Goal: Entertainment & Leisure: Consume media (video, audio)

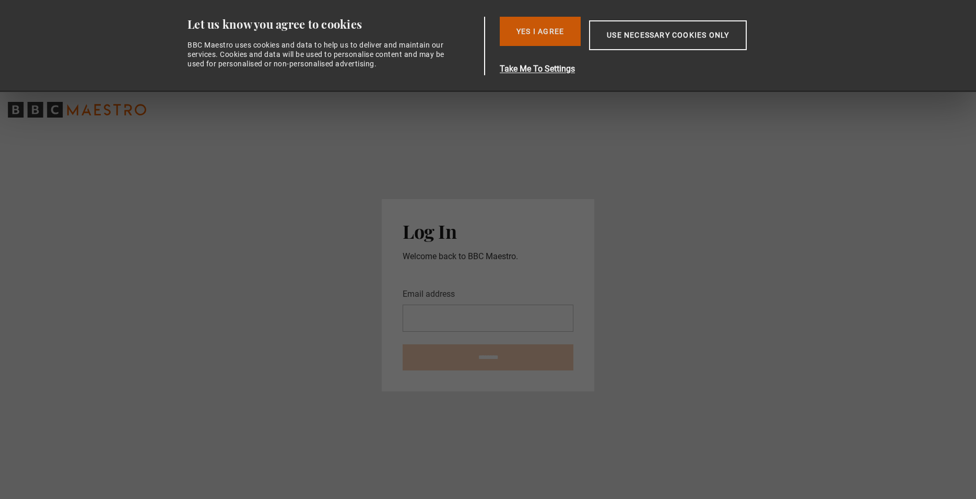
click at [547, 30] on button "Yes I Agree" at bounding box center [540, 31] width 81 height 29
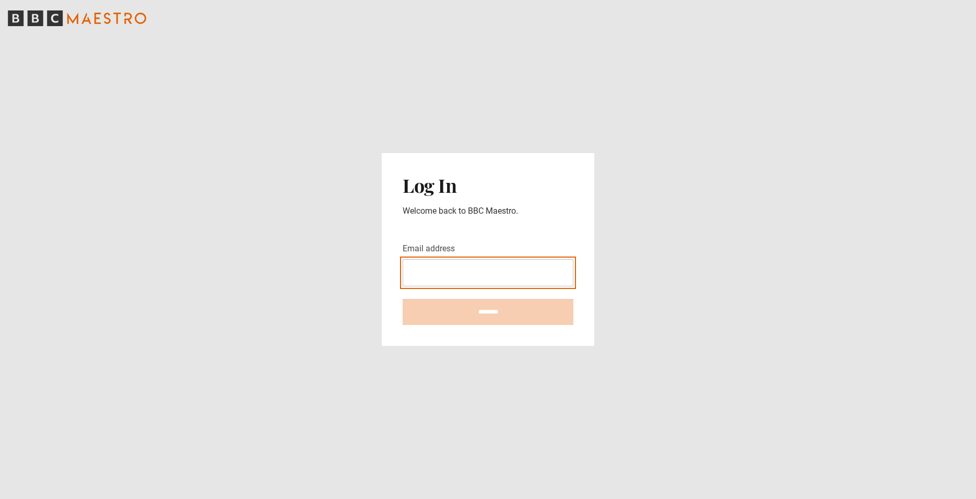
click at [416, 273] on input "Email address" at bounding box center [488, 272] width 171 height 27
click at [421, 273] on input "Email address" at bounding box center [488, 272] width 171 height 27
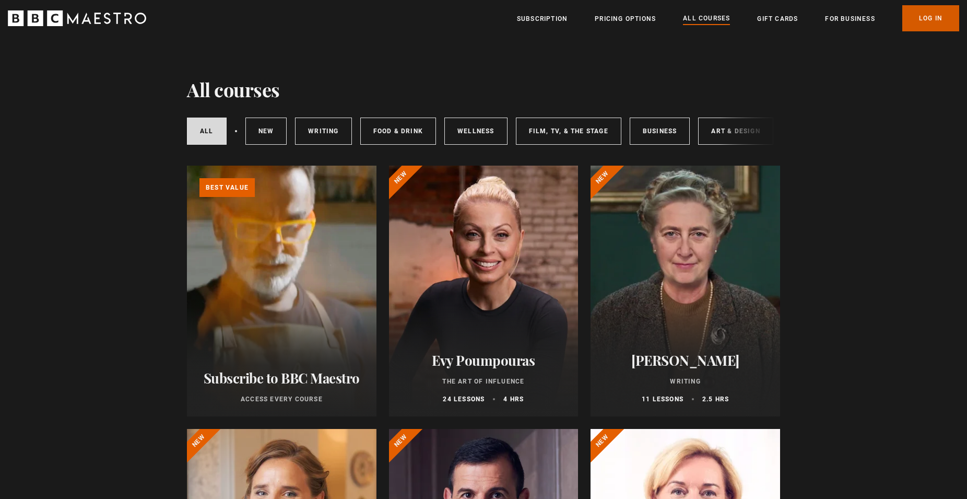
click at [931, 15] on link "Log In" at bounding box center [930, 18] width 57 height 26
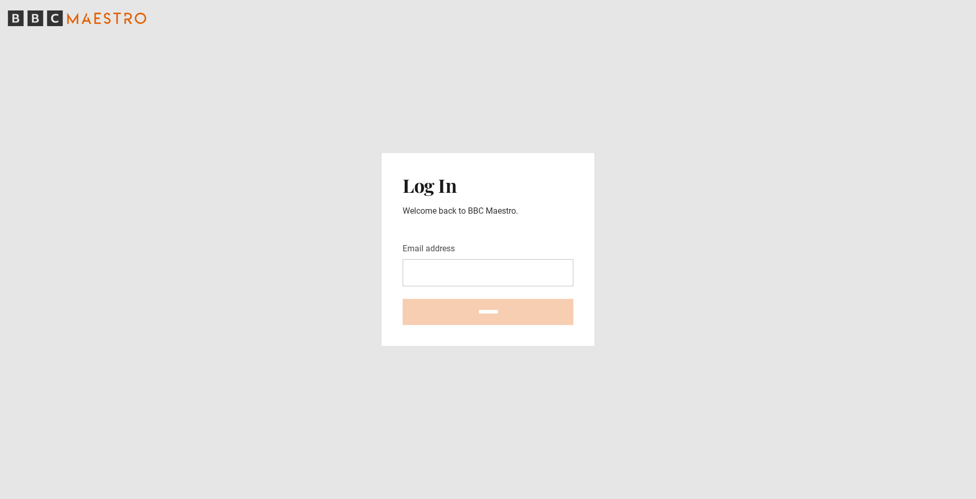
click at [417, 272] on input "Email address" at bounding box center [488, 272] width 171 height 27
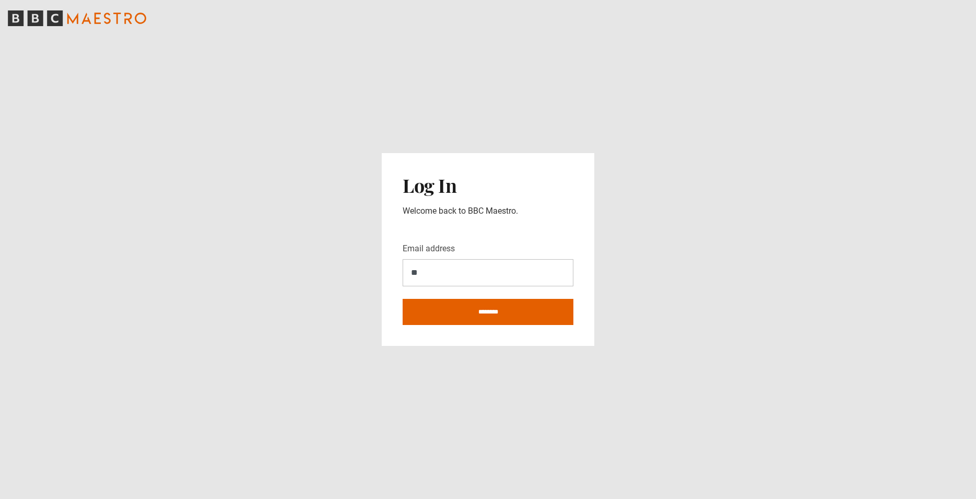
type input "*"
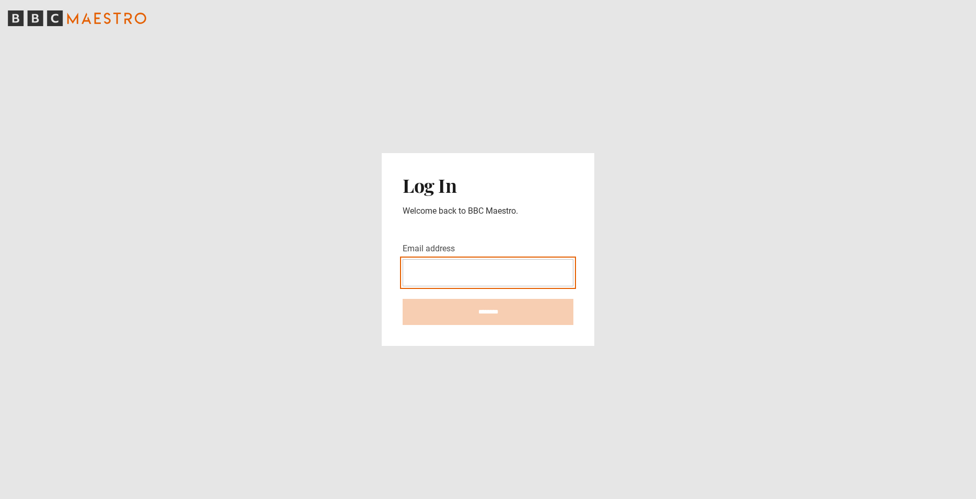
click at [418, 274] on input "Email address" at bounding box center [488, 272] width 171 height 27
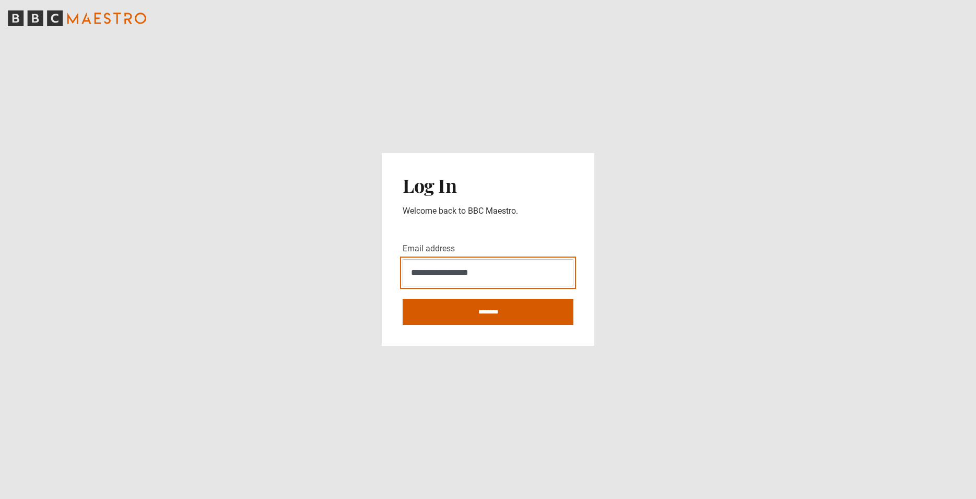
type input "**********"
click at [515, 318] on input "********" at bounding box center [488, 312] width 171 height 26
type input "**********"
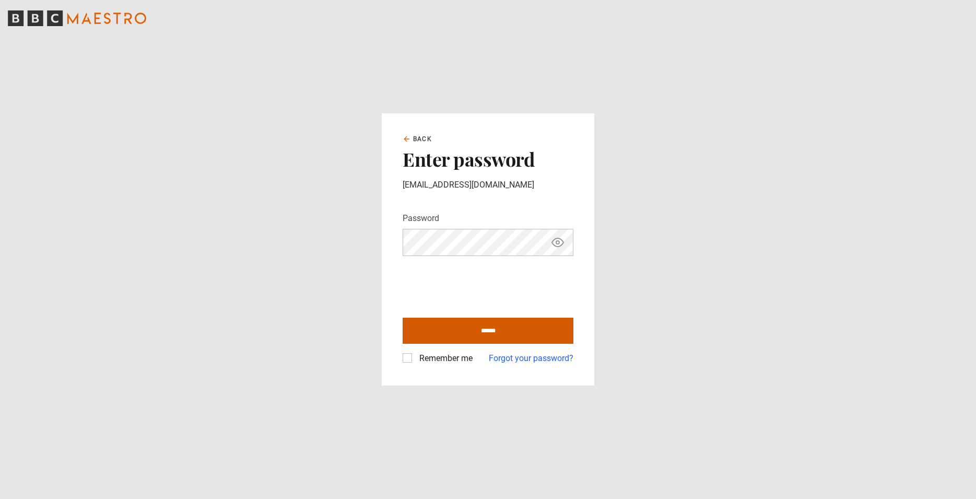
click at [477, 334] on input "******" at bounding box center [488, 331] width 171 height 26
type input "**********"
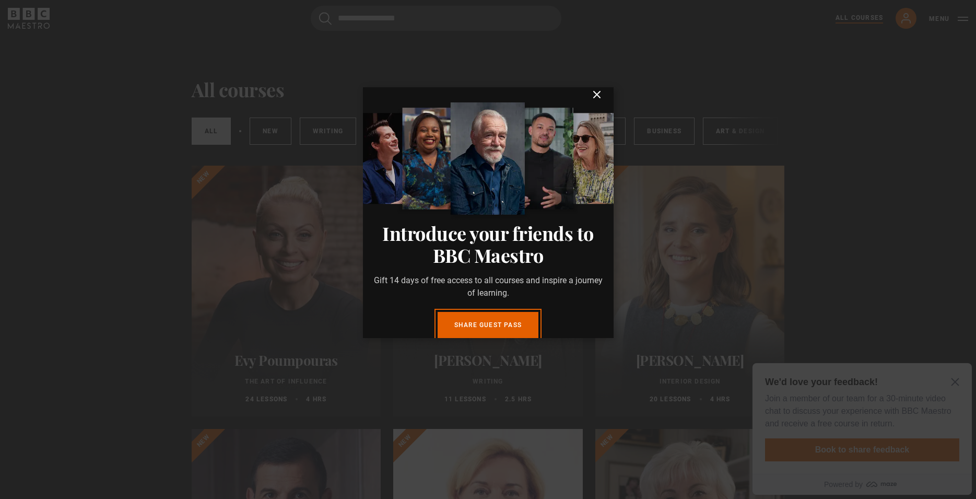
click at [591, 101] on icon "submit" at bounding box center [597, 94] width 13 height 13
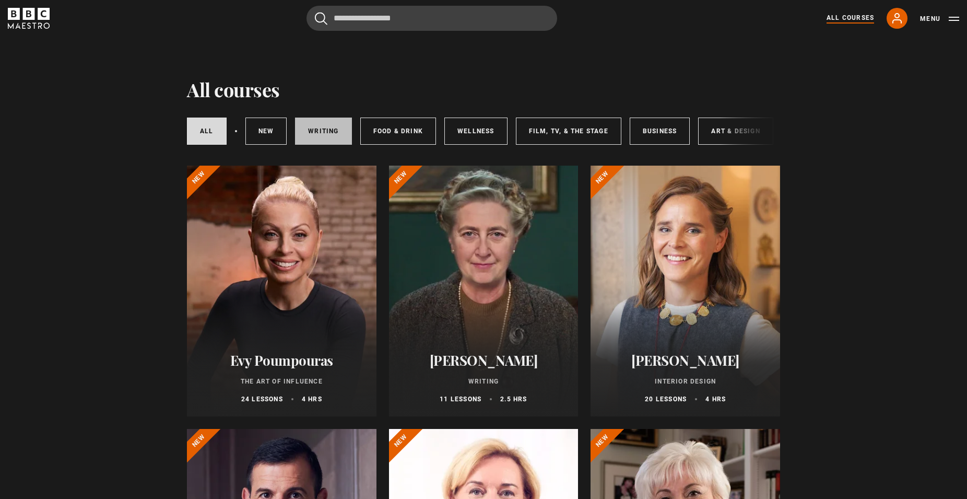
click at [318, 135] on link "Writing" at bounding box center [323, 131] width 56 height 27
click at [744, 134] on div "All courses New courses Writing Food & Drink Wellness Film, TV, & The Stage Bus…" at bounding box center [483, 131] width 593 height 36
click at [749, 130] on div "All courses New courses Writing Food & Drink Wellness Film, TV, & The Stage Bus…" at bounding box center [483, 131] width 593 height 36
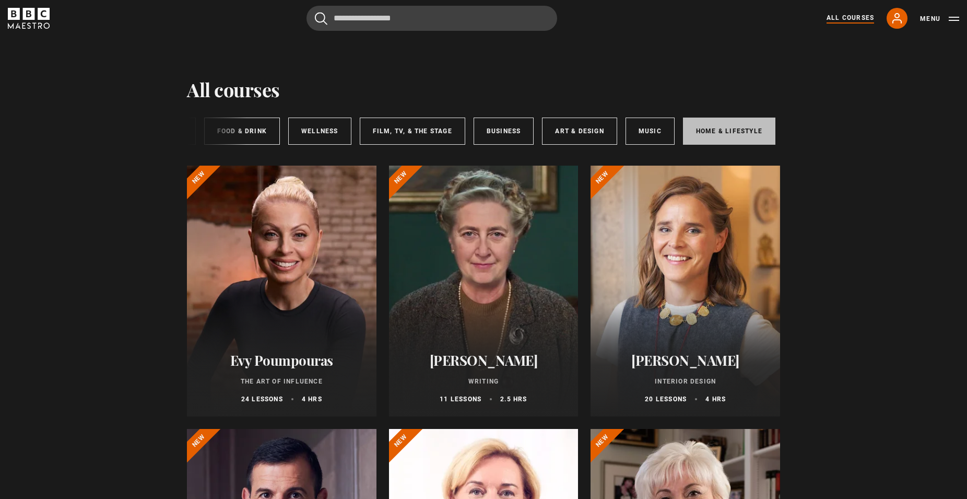
click at [722, 137] on link "Home & Lifestyle" at bounding box center [729, 131] width 92 height 27
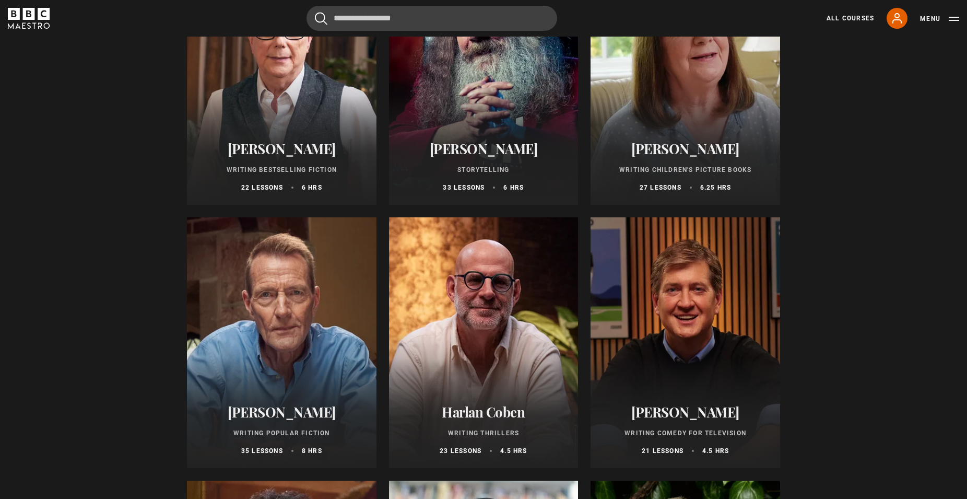
scroll to position [444, 0]
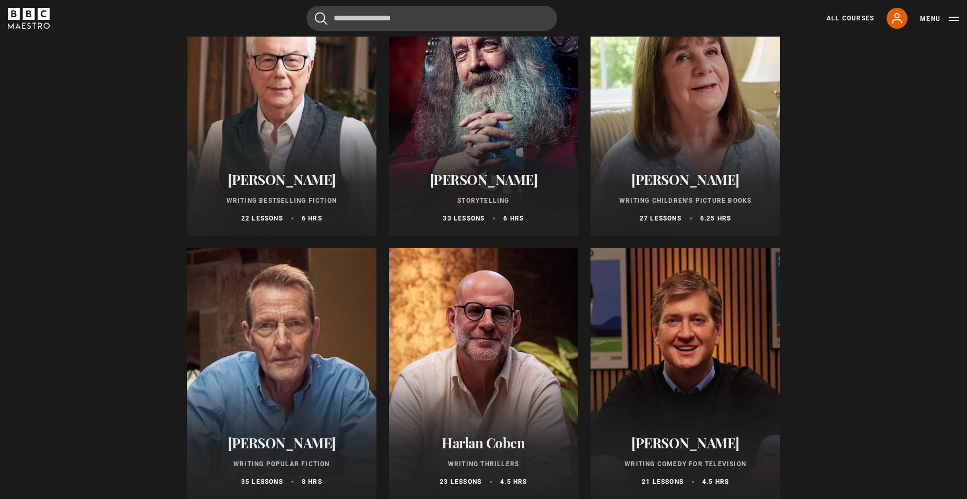
click at [684, 114] on div at bounding box center [686, 110] width 190 height 251
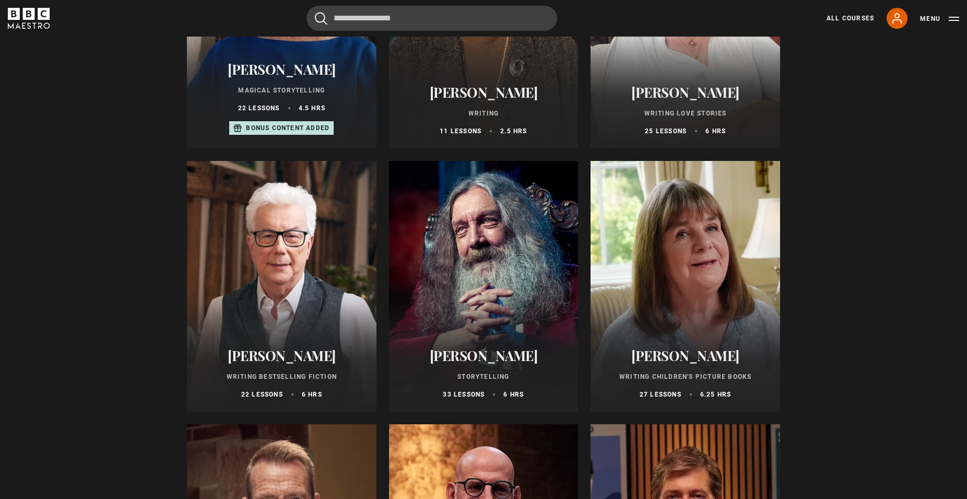
scroll to position [266, 0]
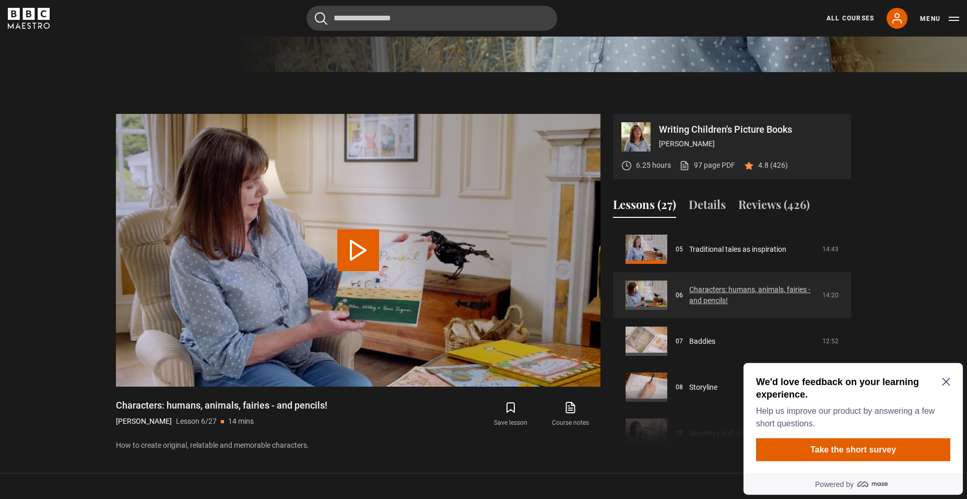
scroll to position [415, 0]
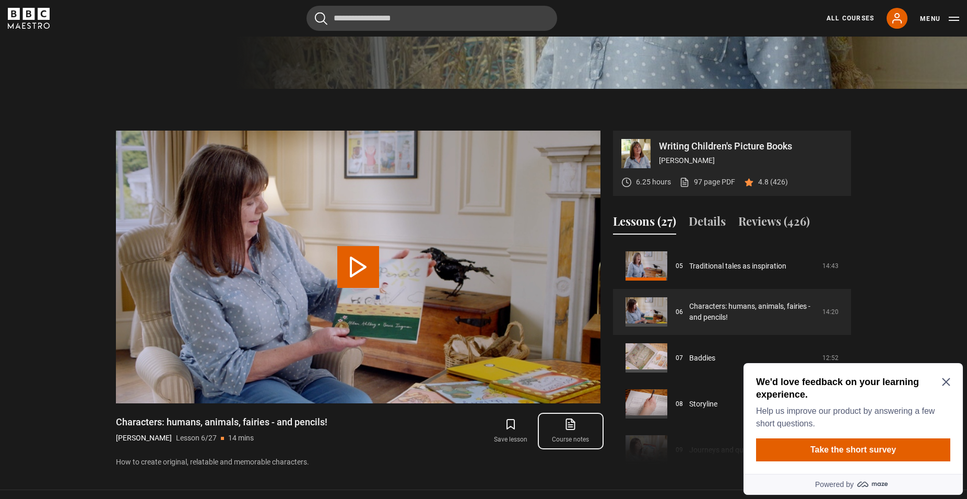
click at [572, 427] on icon at bounding box center [572, 423] width 6 height 8
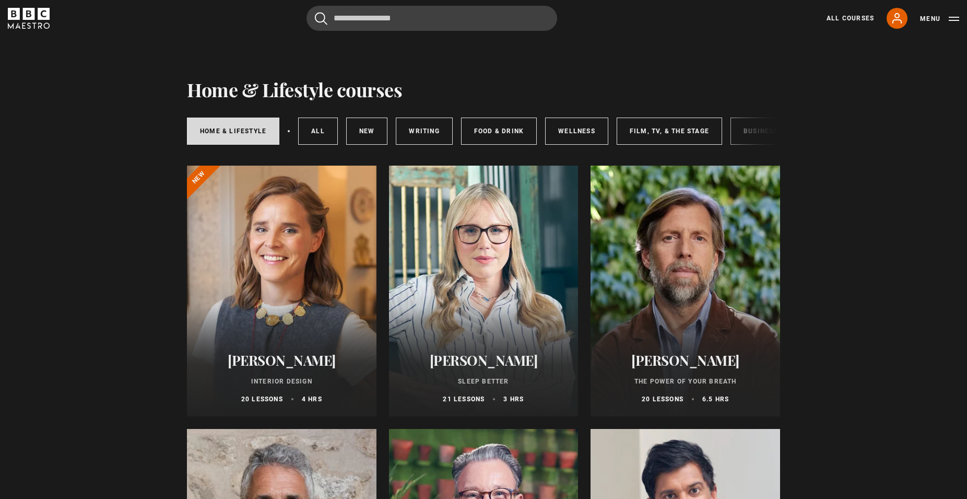
click at [301, 288] on div at bounding box center [282, 291] width 190 height 251
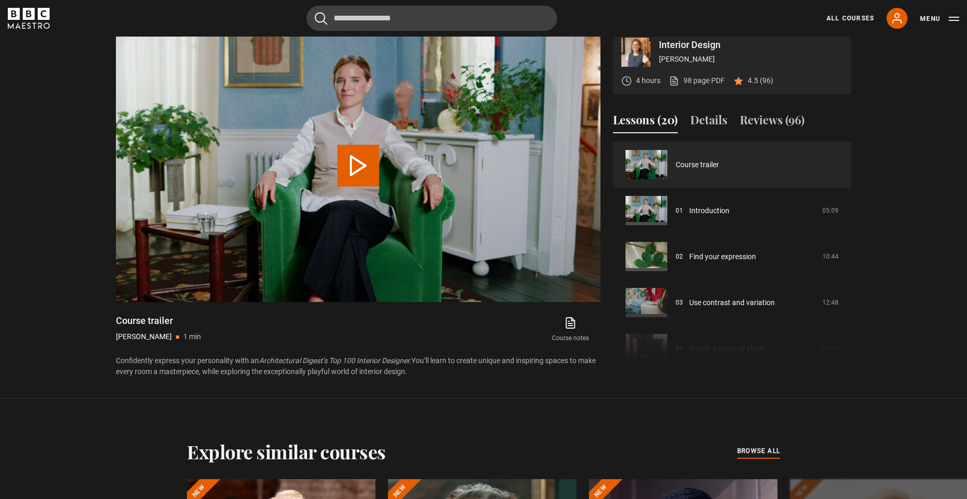
scroll to position [551, 0]
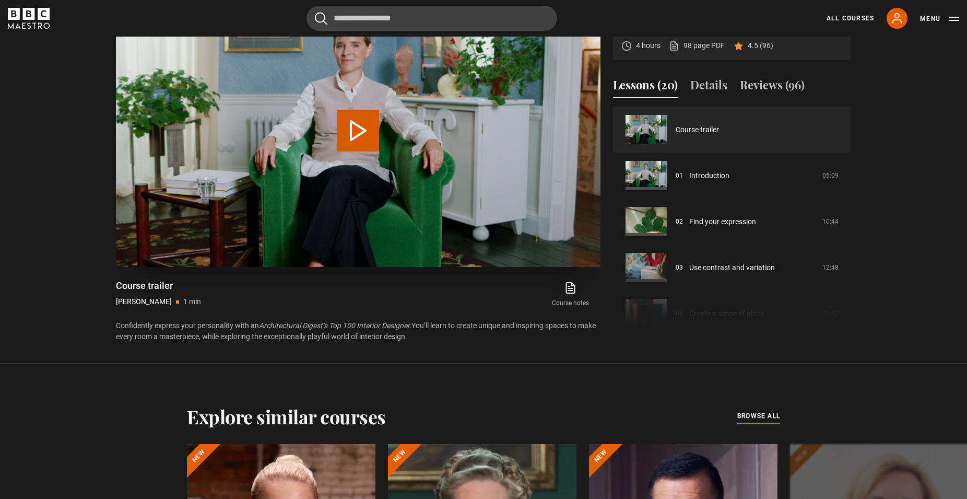
click at [365, 134] on button "Play Video" at bounding box center [358, 131] width 42 height 42
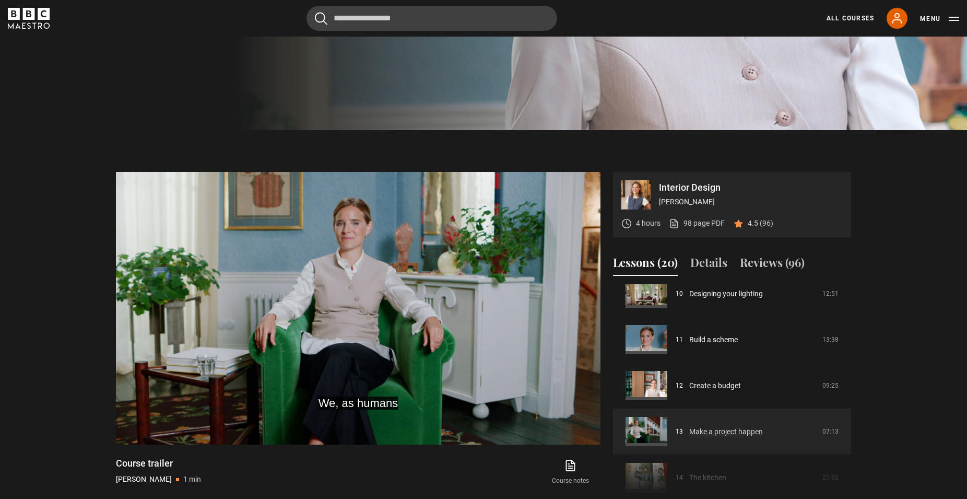
scroll to position [595, 0]
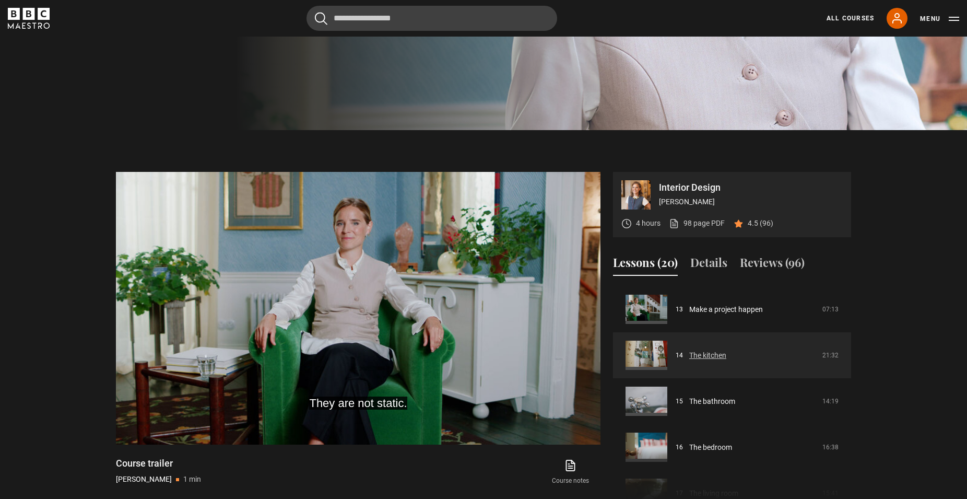
click at [706, 358] on link "The kitchen" at bounding box center [707, 355] width 37 height 11
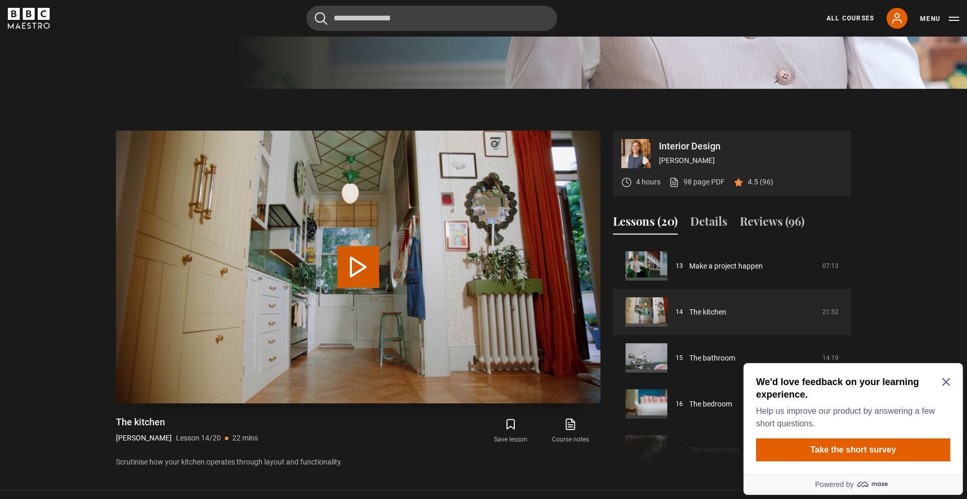
click at [367, 272] on button "Play Lesson The kitchen" at bounding box center [358, 267] width 42 height 42
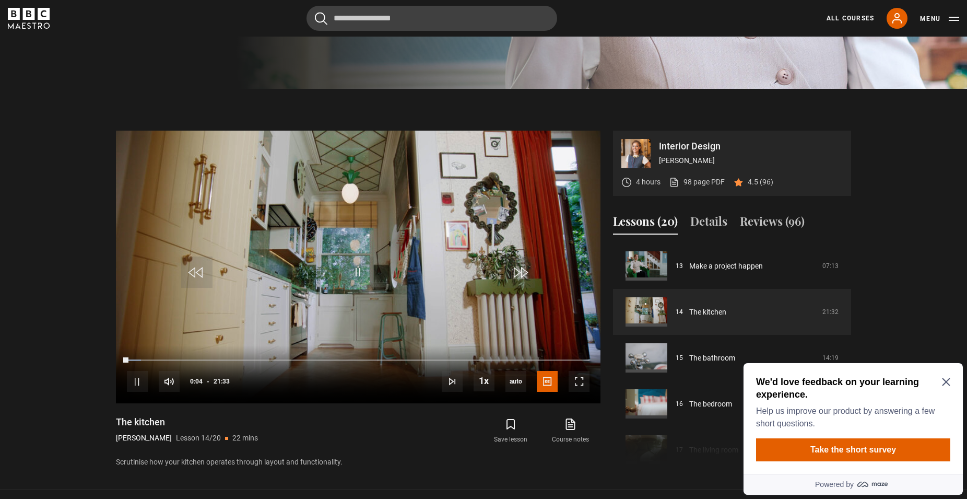
click at [946, 380] on icon "Close Maze Prompt" at bounding box center [946, 382] width 8 height 8
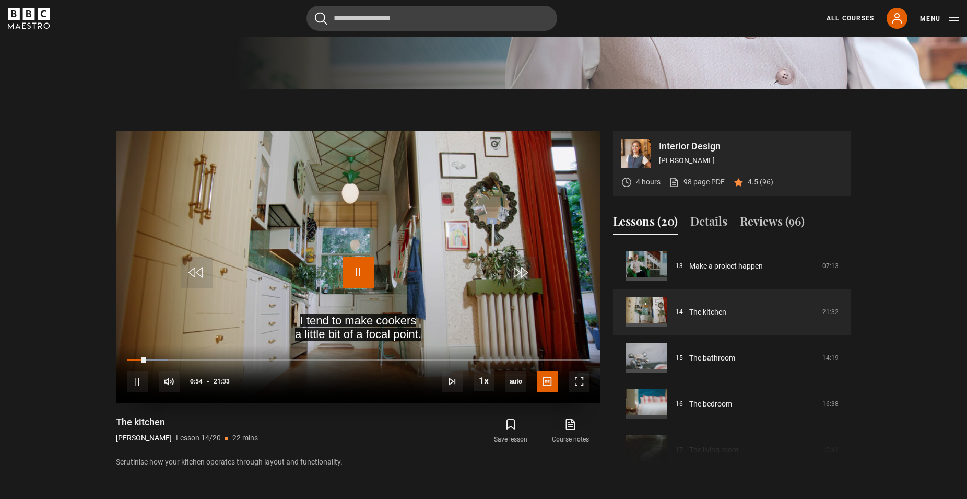
click at [361, 266] on span "Video Player" at bounding box center [358, 271] width 31 height 31
click at [356, 271] on span "Video Player" at bounding box center [358, 271] width 31 height 31
click at [292, 359] on div "Loaded : 36.74% 07:41 06:54" at bounding box center [358, 359] width 463 height 3
click at [325, 359] on div "Loaded : 42.54% 09:16 08:09" at bounding box center [358, 359] width 463 height 3
click at [0, 0] on div "10:45" at bounding box center [0, 0] width 0 height 0
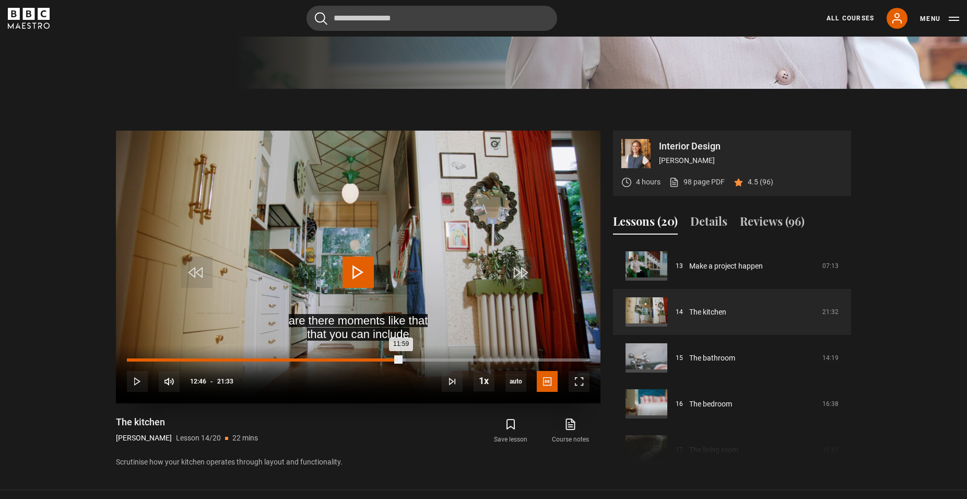
click at [401, 361] on div "Loaded : 60.32% 12:46 11:59" at bounding box center [358, 359] width 463 height 3
click at [425, 360] on div "Loaded : 0.00% 13:51 13:53" at bounding box center [358, 359] width 463 height 3
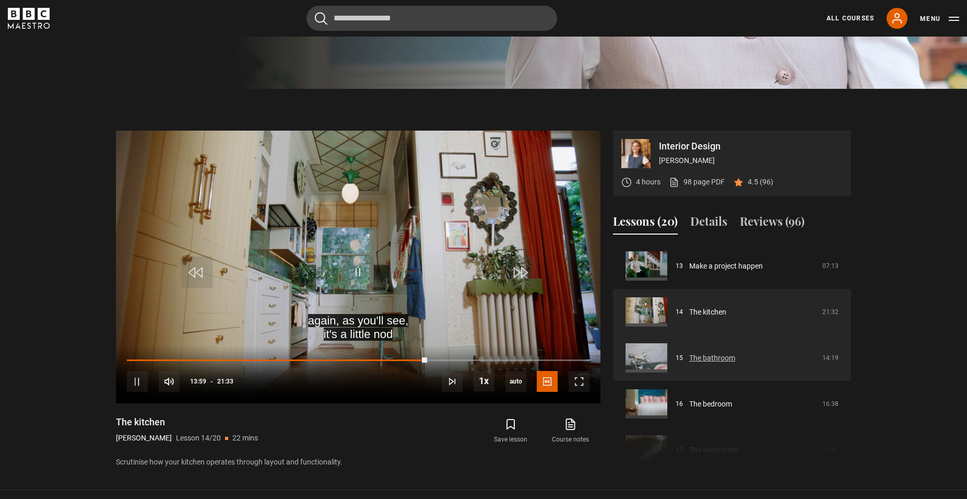
click at [720, 359] on link "The bathroom" at bounding box center [712, 358] width 46 height 11
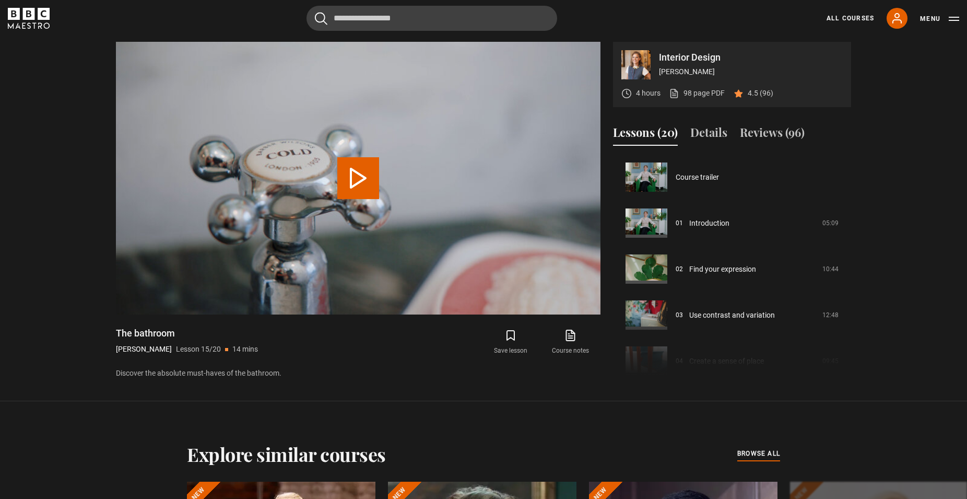
scroll to position [643, 0]
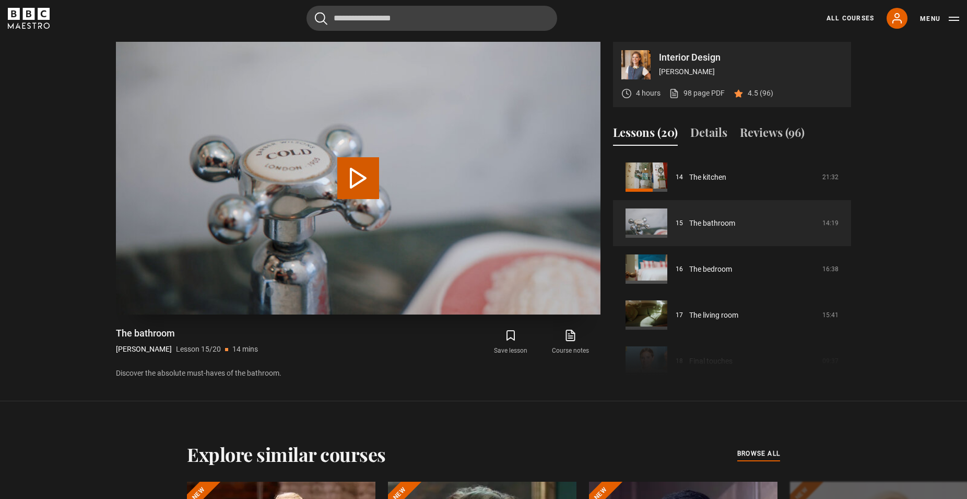
click at [362, 179] on button "Play Lesson The bathroom" at bounding box center [358, 178] width 42 height 42
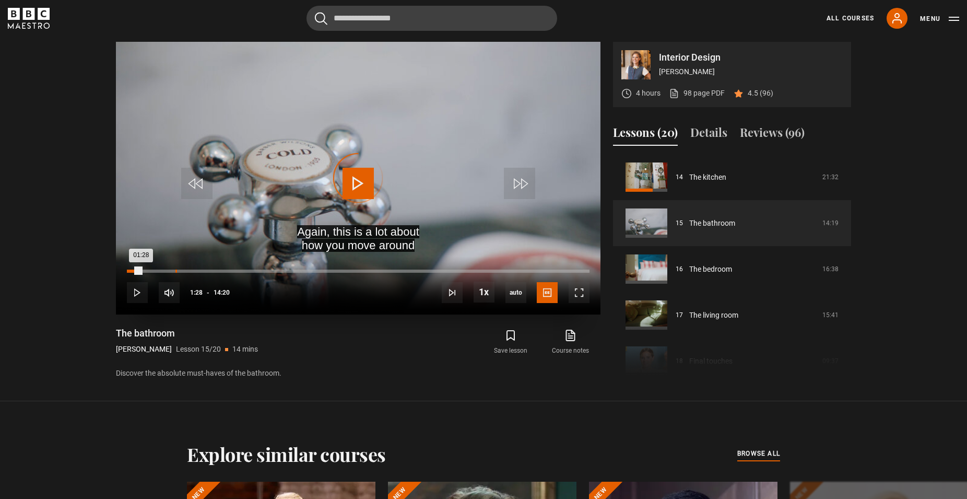
click at [175, 270] on div "01:30" at bounding box center [176, 270] width 2 height 3
click at [191, 271] on div "01:59" at bounding box center [192, 270] width 2 height 3
click at [219, 272] on div "Loaded : 21.51% 02:50 02:51" at bounding box center [358, 270] width 463 height 3
click at [239, 273] on div "Loaded : 29.07% 03:27 03:06" at bounding box center [358, 270] width 463 height 3
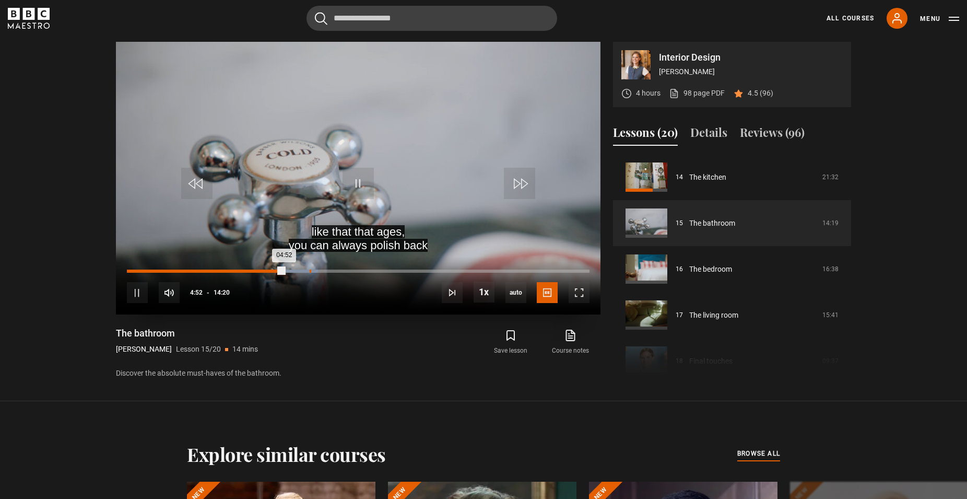
click at [309, 273] on div "Loaded : 41.28% 05:39 04:52" at bounding box center [358, 270] width 463 height 3
click at [340, 272] on div "Loaded : 49.42% 06:36 06:36" at bounding box center [358, 270] width 463 height 3
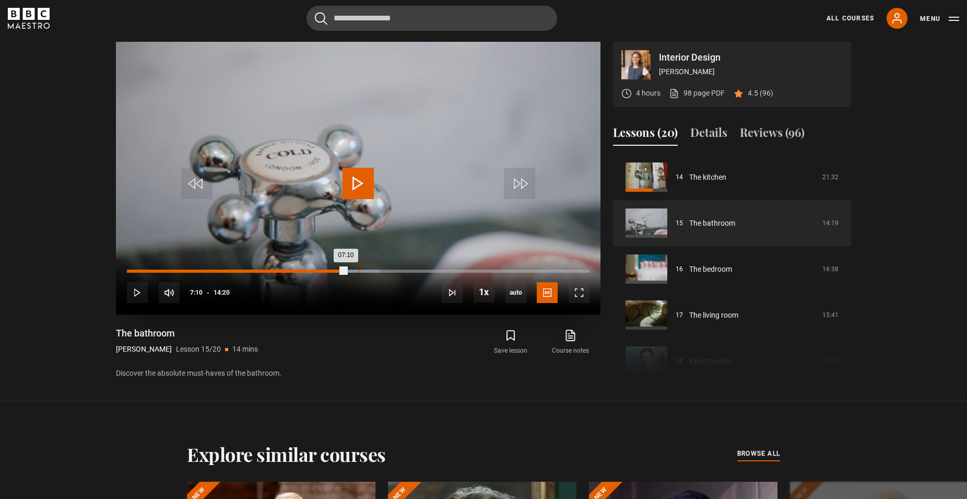
click at [358, 270] on div "07:10" at bounding box center [359, 270] width 2 height 3
click at [375, 271] on div "Loaded : 59.30% 07:42 07:27" at bounding box center [358, 270] width 463 height 3
click at [401, 271] on div "Loaded : 63.37% 08:30 08:30" at bounding box center [358, 270] width 463 height 3
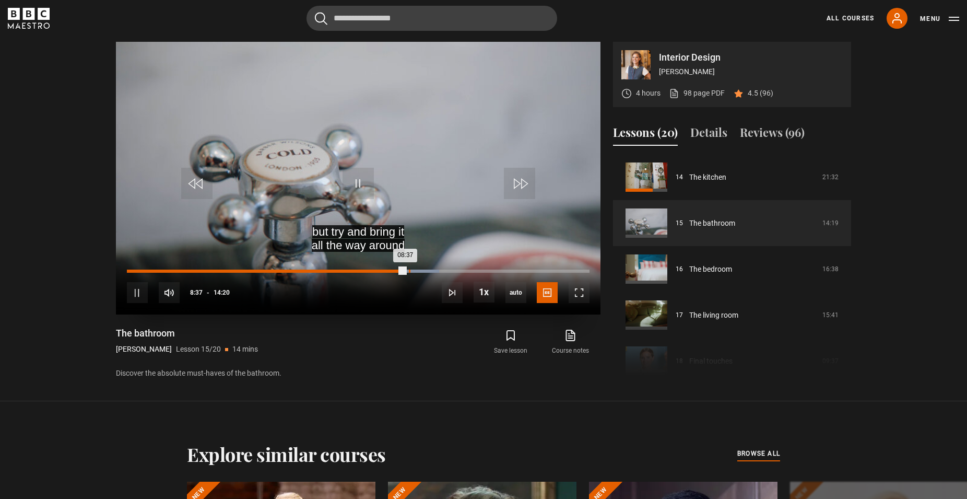
click at [409, 272] on div "Loaded : 67.44% 08:44 08:37" at bounding box center [358, 270] width 463 height 3
click at [428, 272] on div "09:19" at bounding box center [277, 270] width 301 height 3
click at [432, 272] on div "Loaded : 72.67% 09:26 09:20" at bounding box center [358, 270] width 463 height 3
click at [452, 271] on div "Loaded : 75.58% 10:02 10:03" at bounding box center [358, 270] width 463 height 3
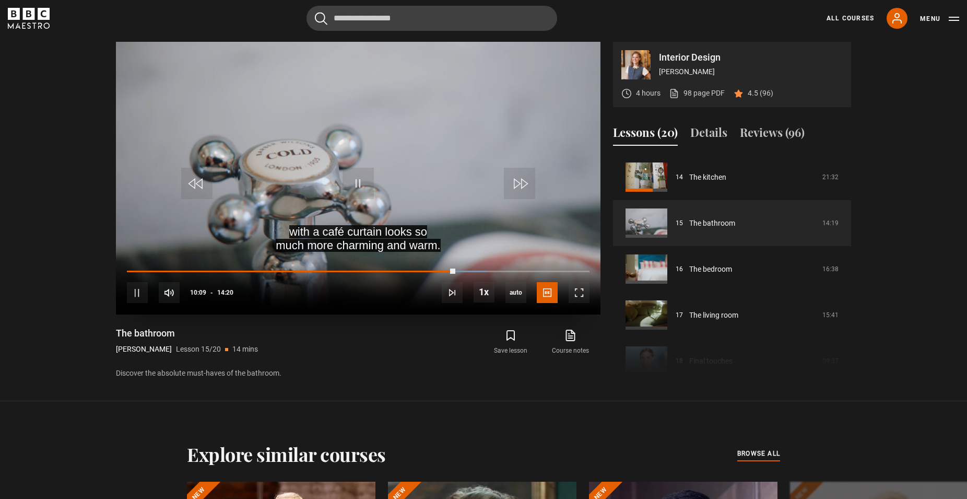
click at [456, 275] on div "10s Skip Back 10 seconds Pause 10s Skip Forward 10 seconds Loaded : 77.91% 10:0…" at bounding box center [358, 285] width 485 height 58
click at [500, 269] on div "10s Skip Back 10 seconds Pause 10s Skip Forward 10 seconds Loaded : 84.30% 11:1…" at bounding box center [358, 285] width 485 height 58
drag, startPoint x: 483, startPoint y: 271, endPoint x: 517, endPoint y: 267, distance: 34.7
click at [518, 267] on div "10s Skip Back 10 seconds Play 10s Skip Forward 10 seconds Loaded : 84.88% 11:05…" at bounding box center [358, 285] width 485 height 58
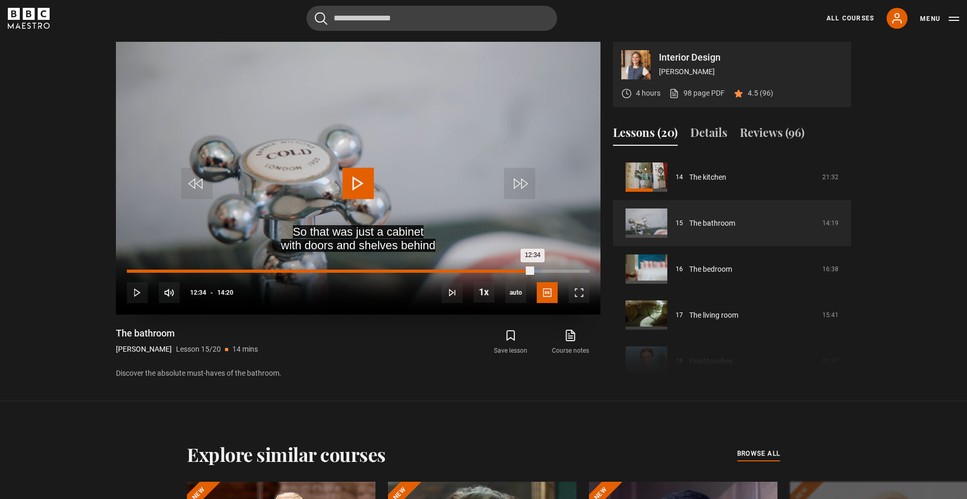
click at [533, 271] on div "Loaded : 89.53% 12:34 12:34" at bounding box center [358, 270] width 463 height 3
click at [544, 273] on div "Loaded : 95.35% 12:55 12:38" at bounding box center [358, 270] width 463 height 3
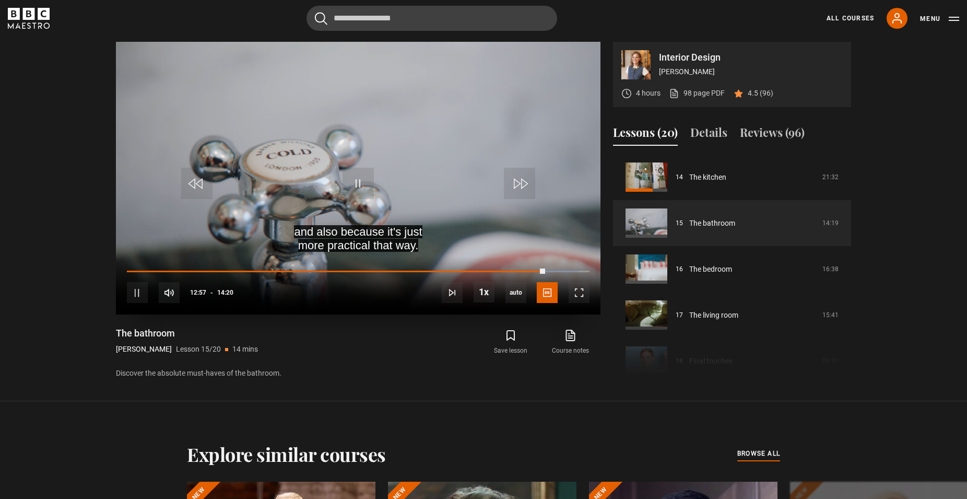
click at [555, 273] on div "10s Skip Back 10 seconds Pause 10s Skip Forward 10 seconds Loaded : 97.67% 12:5…" at bounding box center [358, 285] width 485 height 58
drag, startPoint x: 547, startPoint y: 270, endPoint x: 556, endPoint y: 268, distance: 9.1
click at [556, 268] on div "10s Skip Back 10 seconds Play 10s Skip Forward 10 seconds Loaded : 97.67% 13:01…" at bounding box center [358, 285] width 485 height 58
click at [575, 273] on div "10s Skip Back 10 seconds Pause 10s Skip Forward 10 seconds Loaded : 100.00% 13:…" at bounding box center [358, 285] width 485 height 58
click at [573, 269] on div "10s Skip Back 10 seconds Play 10s Skip Forward 10 seconds Loaded : 100.00% 13:4…" at bounding box center [358, 285] width 485 height 58
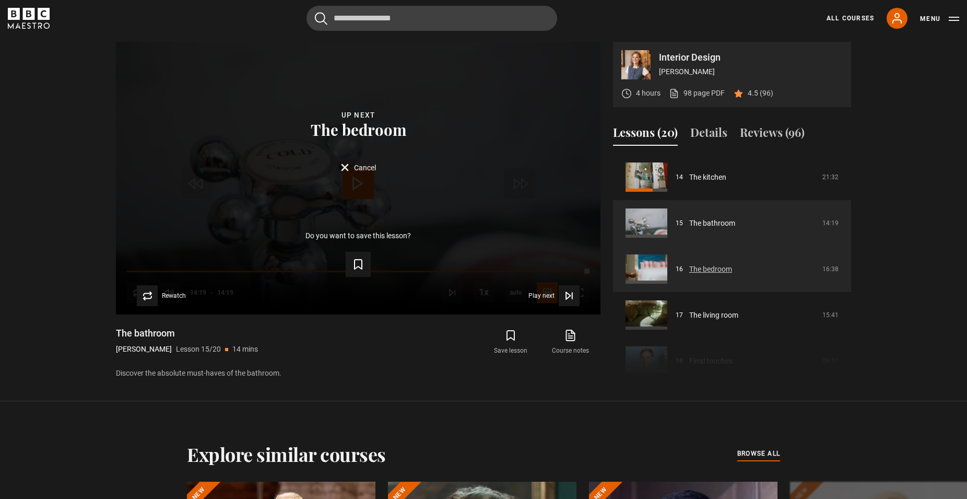
click at [708, 267] on link "The bedroom" at bounding box center [710, 269] width 43 height 11
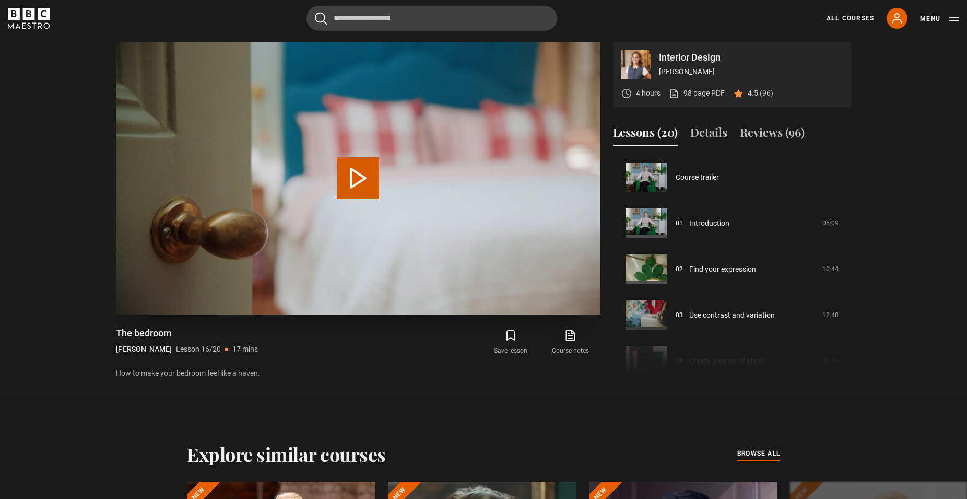
scroll to position [689, 0]
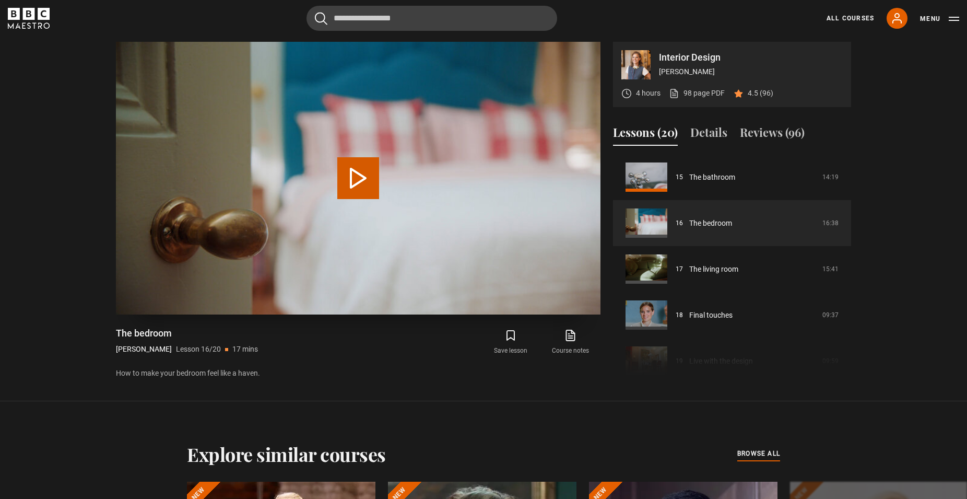
click at [355, 187] on button "Play Lesson The bedroom" at bounding box center [358, 178] width 42 height 42
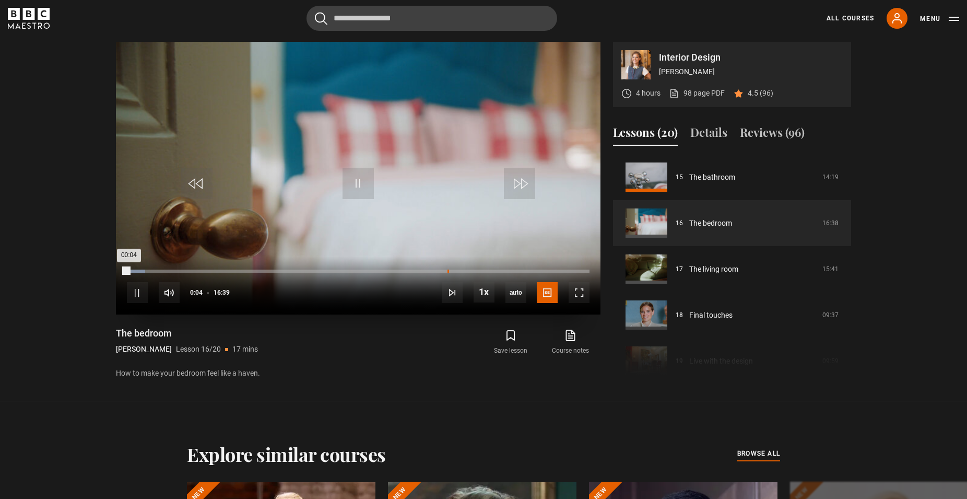
click at [449, 271] on div "Loaded : 4.00% 11:32 00:04" at bounding box center [358, 270] width 463 height 3
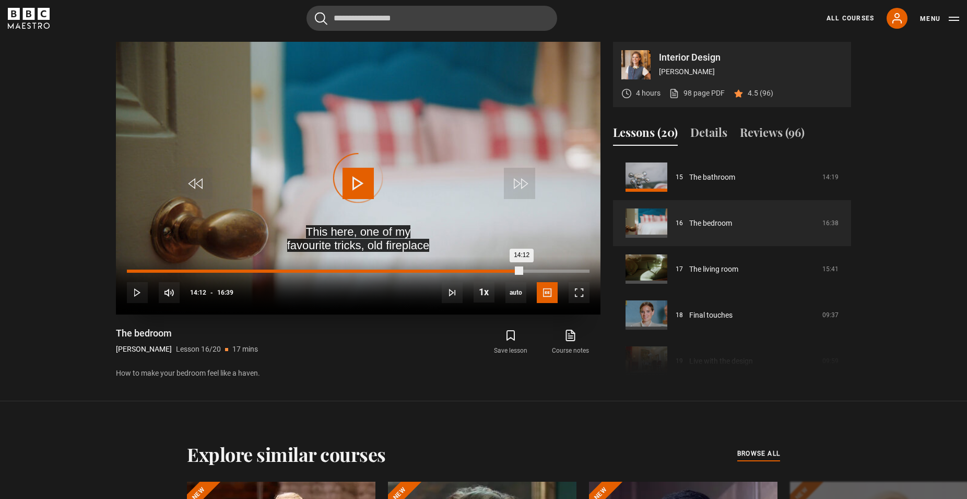
drag, startPoint x: 485, startPoint y: 268, endPoint x: 514, endPoint y: 271, distance: 29.4
click at [514, 271] on div "14:12" at bounding box center [324, 270] width 395 height 3
